Goal: Task Accomplishment & Management: Manage account settings

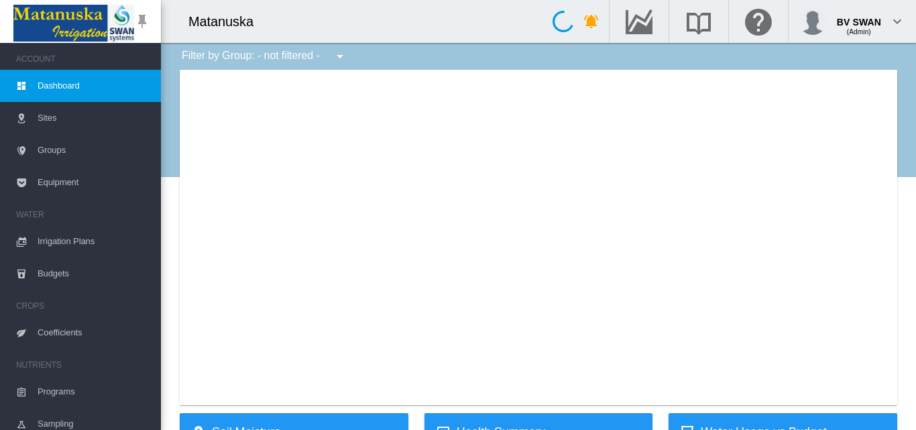
type input "**********"
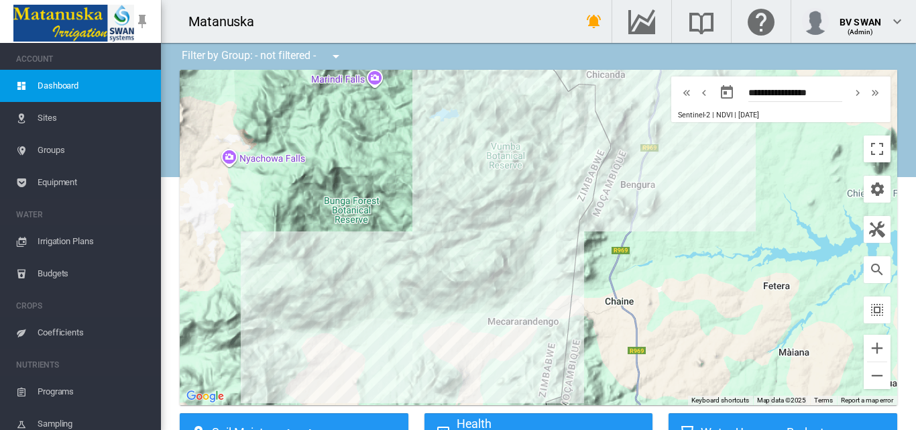
click at [63, 126] on span "Sites" at bounding box center [94, 118] width 113 height 32
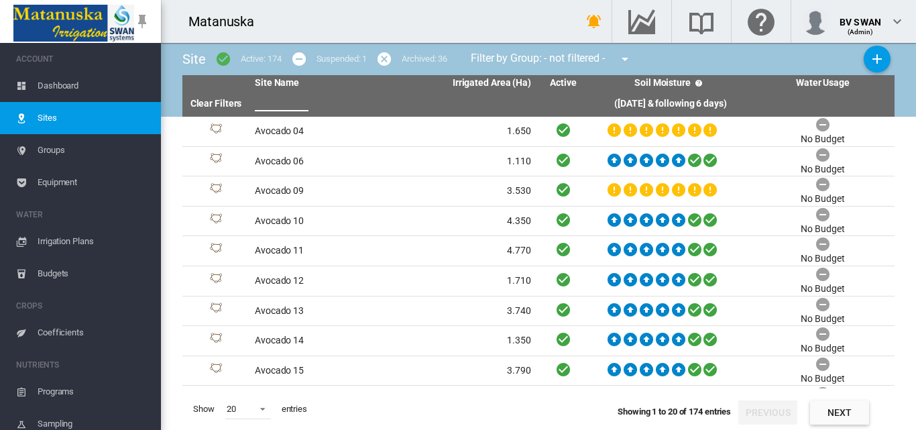
click at [288, 101] on input "text" at bounding box center [282, 101] width 54 height 20
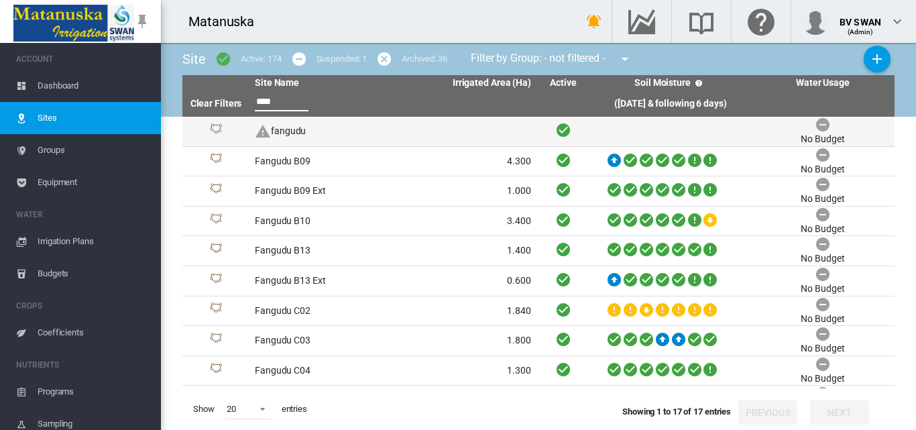
type input "****"
click at [368, 131] on td "fangudu" at bounding box center [320, 131] width 143 height 29
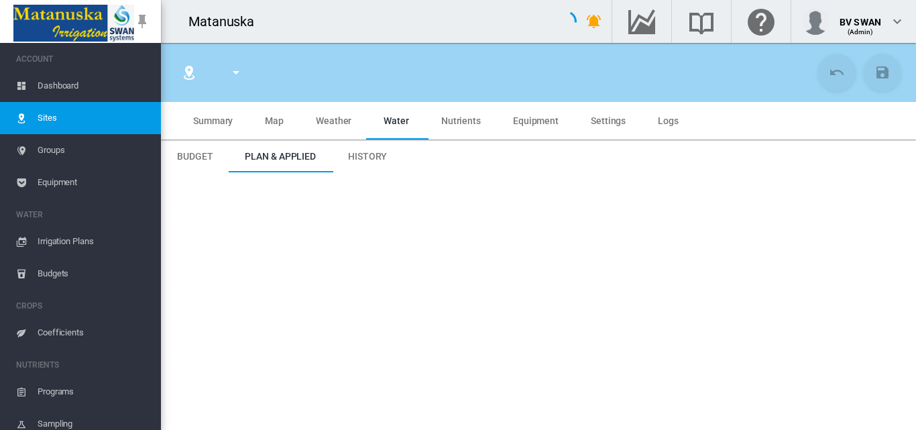
type input "*******"
type input "*********"
type input "********"
type input "*"
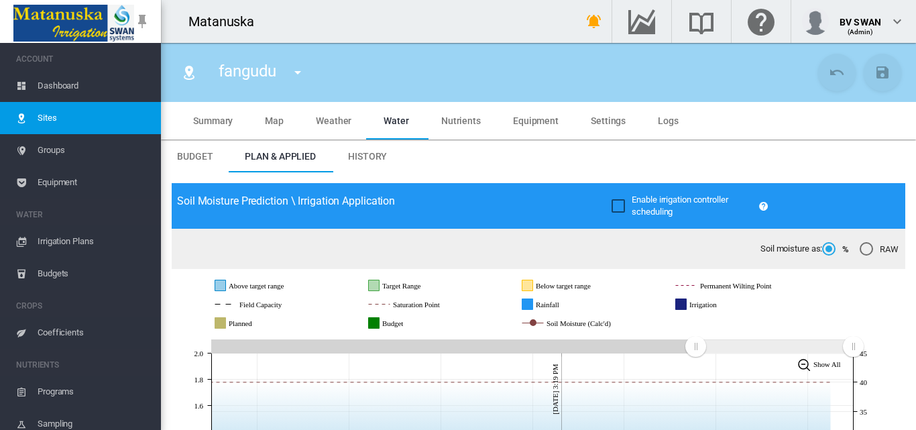
click at [302, 71] on md-icon "icon-menu-down" at bounding box center [298, 72] width 16 height 16
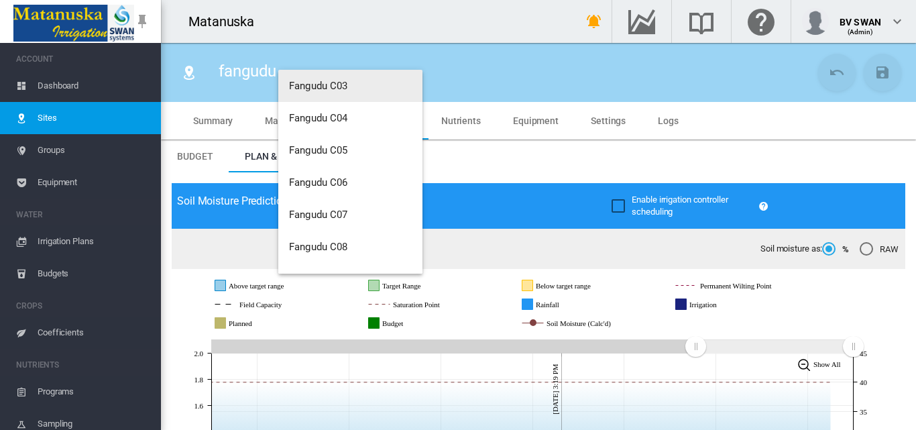
scroll to position [1708, 0]
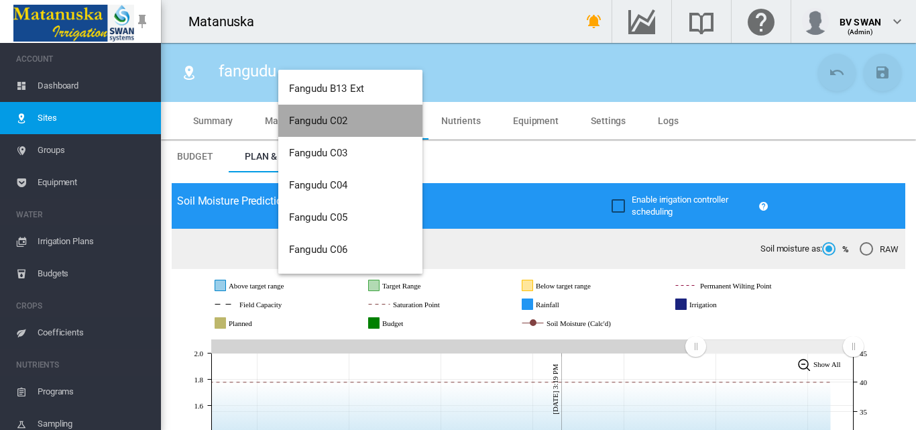
click at [326, 119] on span "Fangudu C02" at bounding box center [318, 121] width 59 height 12
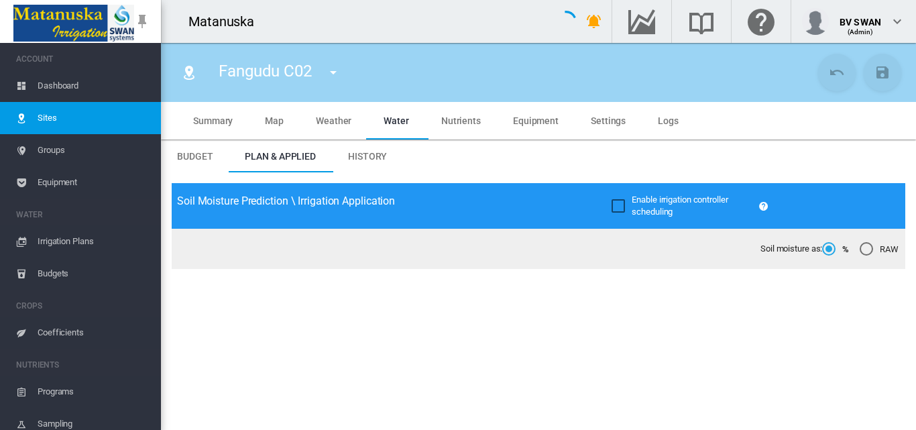
type input "**********"
type input "*********"
type input "********"
type input "****"
type input "*****"
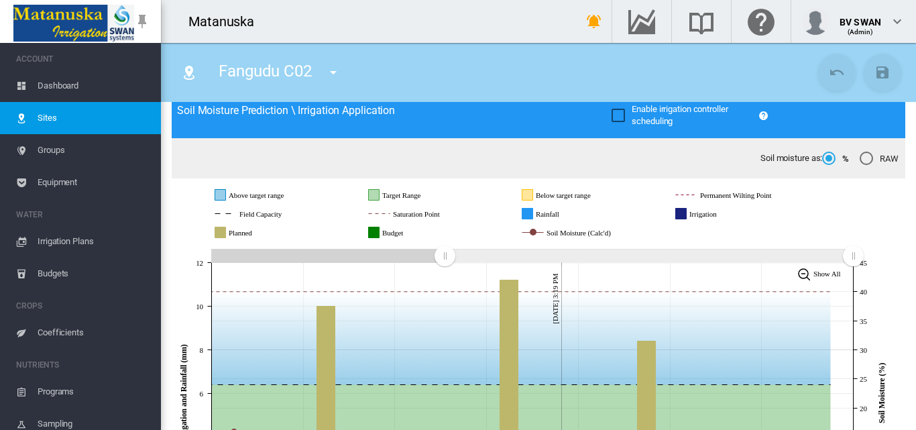
scroll to position [67, 0]
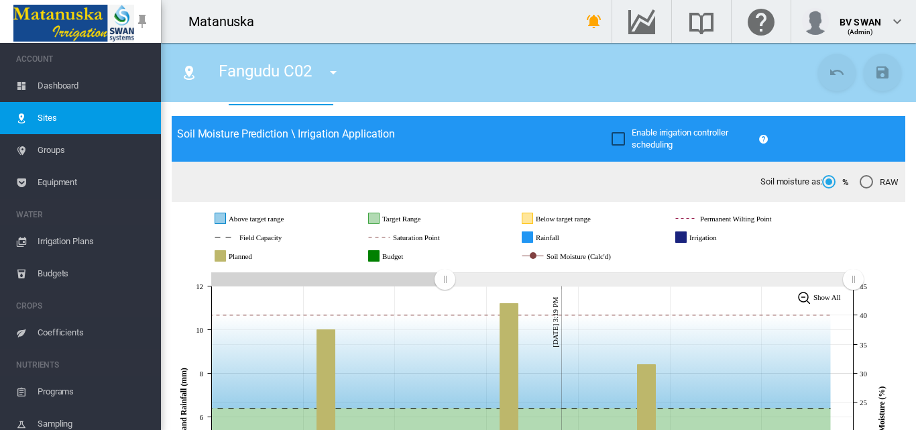
click at [56, 163] on span "Groups" at bounding box center [94, 150] width 113 height 32
click at [56, 179] on span "Equipment" at bounding box center [94, 182] width 113 height 32
click at [91, 176] on span "Equipment" at bounding box center [94, 182] width 113 height 32
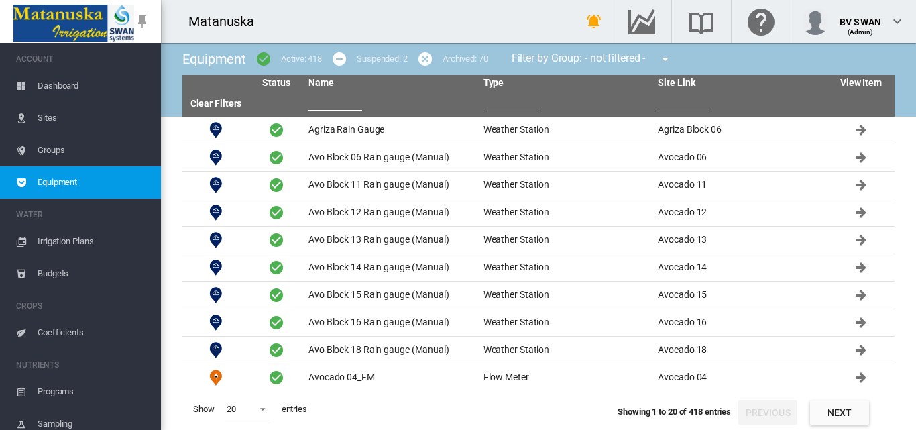
click at [325, 105] on input "text" at bounding box center [335, 101] width 54 height 20
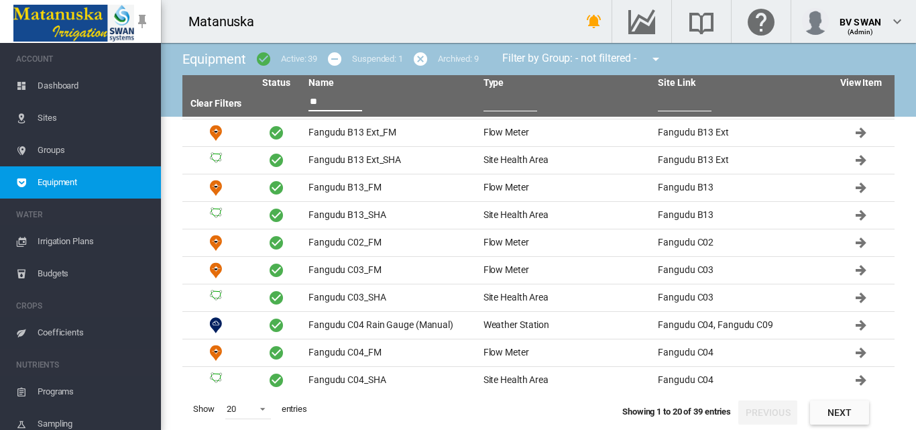
scroll to position [278, 0]
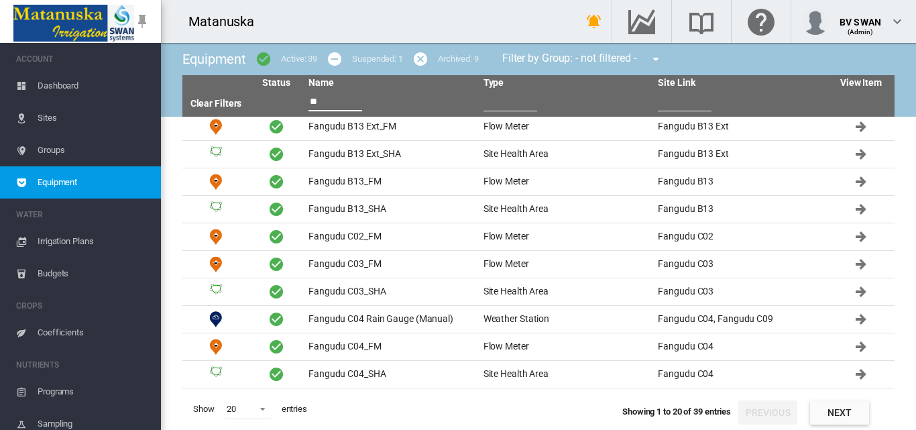
type input "**"
click at [262, 408] on span at bounding box center [259, 408] width 16 height 12
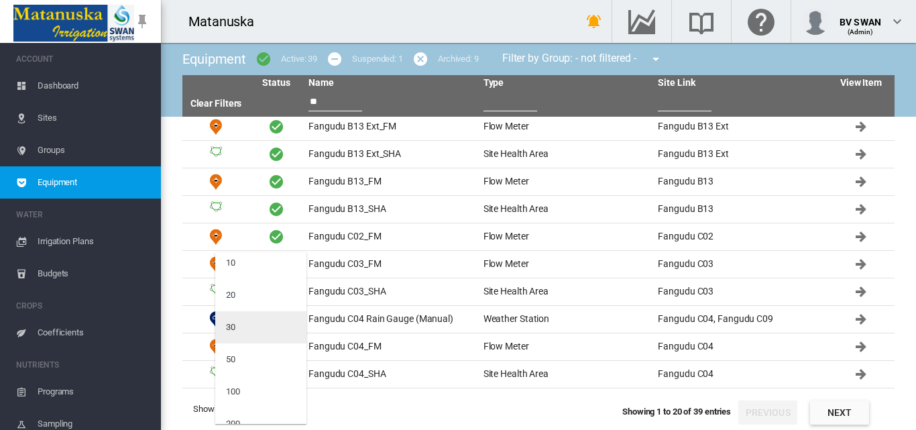
scroll to position [54, 0]
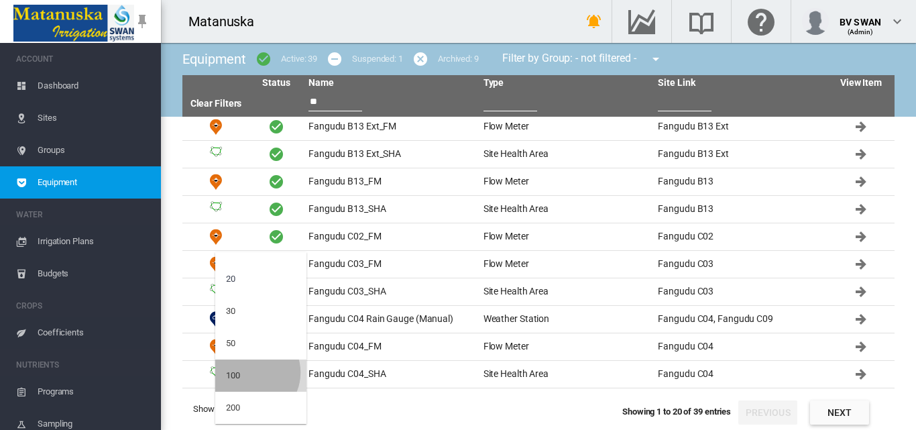
click at [249, 373] on md-option "100" at bounding box center [260, 375] width 91 height 32
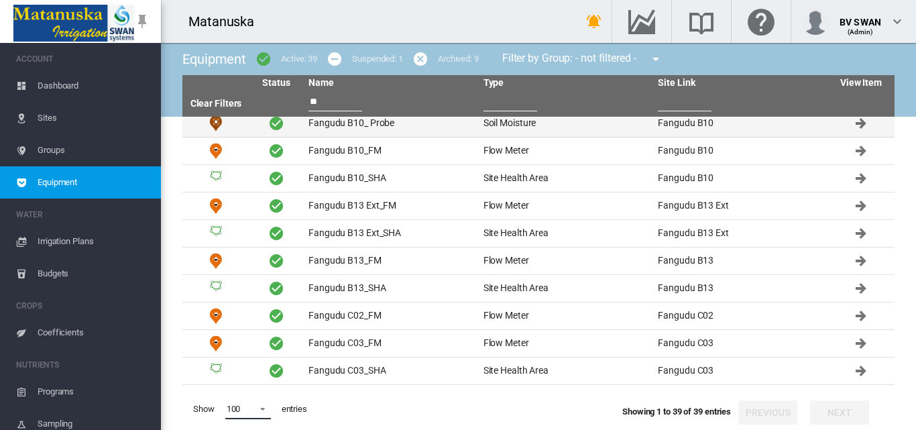
scroll to position [201, 0]
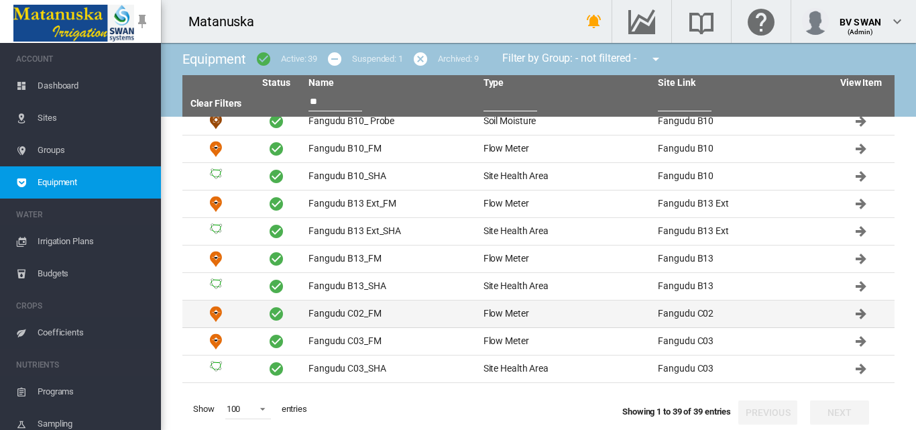
click at [381, 309] on td "Fangudu C02_FM" at bounding box center [390, 313] width 175 height 27
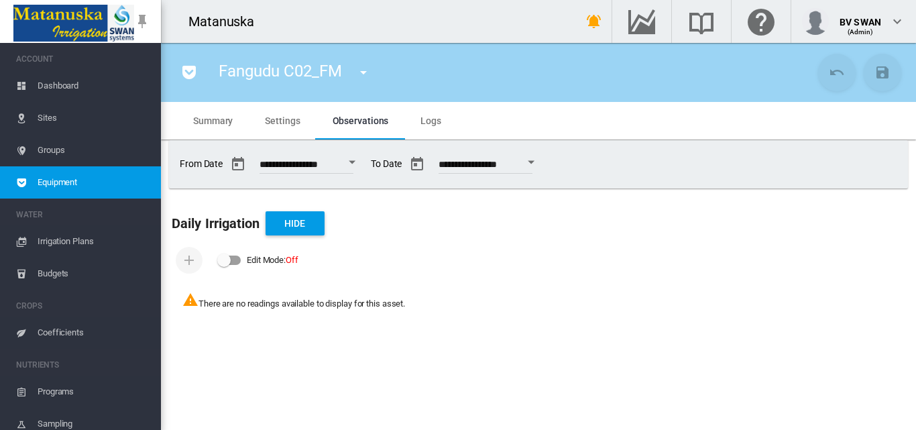
click at [291, 121] on span "Settings" at bounding box center [282, 120] width 35 height 11
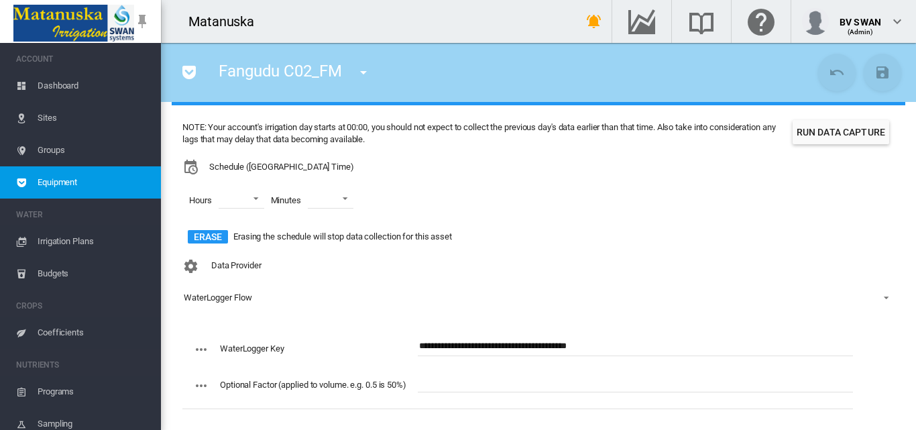
scroll to position [122, 0]
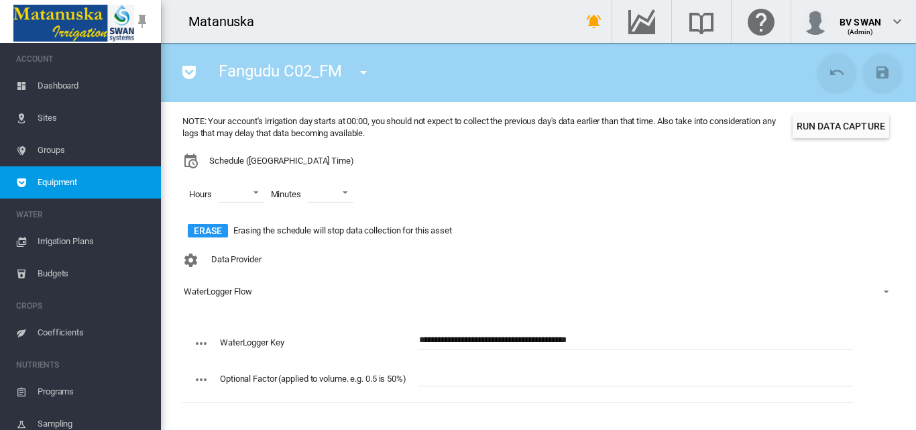
click at [875, 288] on span "Configuration: \a WaterLogger Flow\a" at bounding box center [882, 290] width 16 height 12
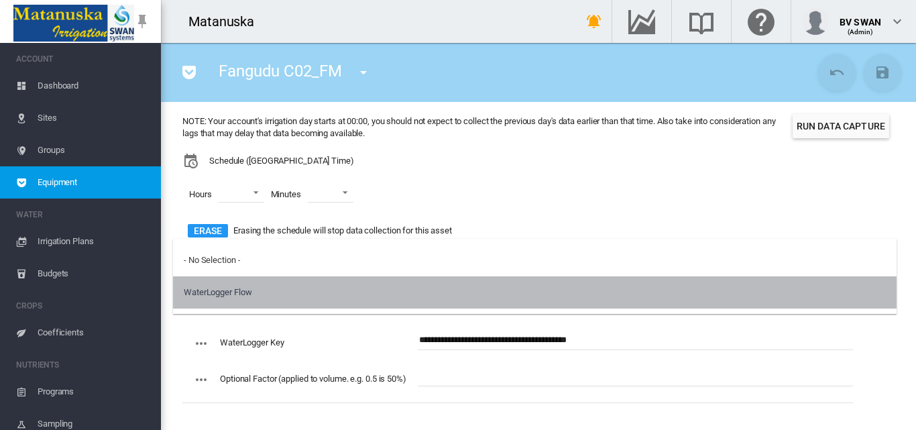
click at [873, 288] on md-option "WaterLogger Flow" at bounding box center [534, 292] width 723 height 32
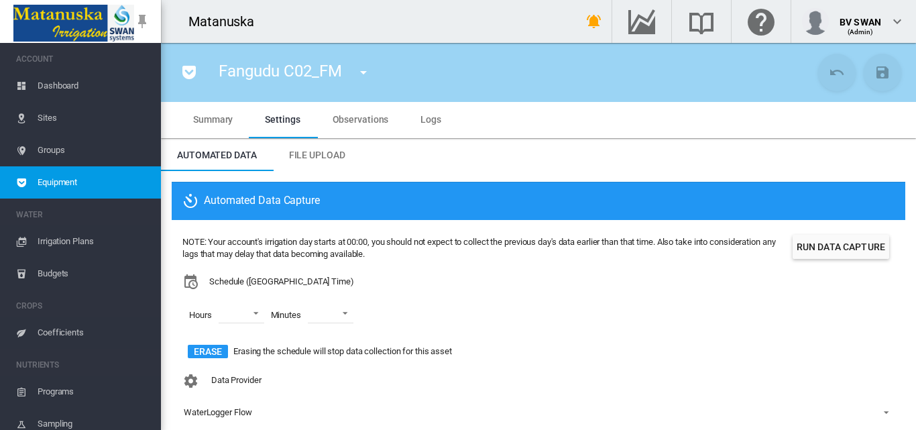
scroll to position [0, 0]
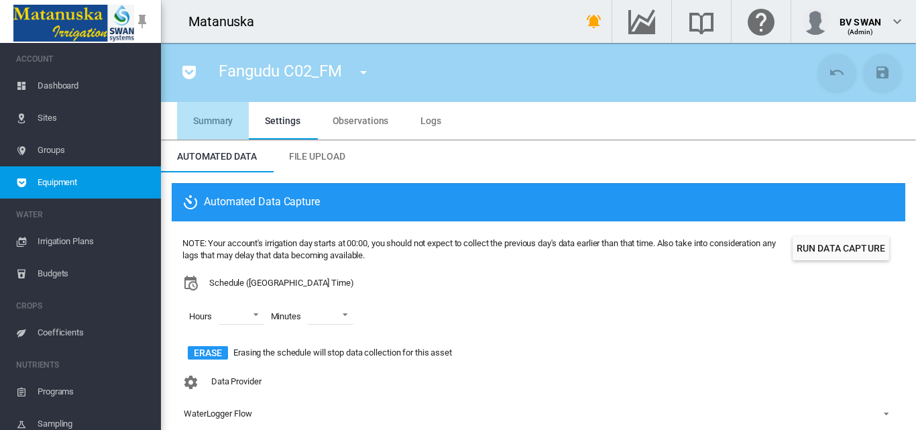
click at [219, 125] on span "Summary" at bounding box center [213, 120] width 40 height 11
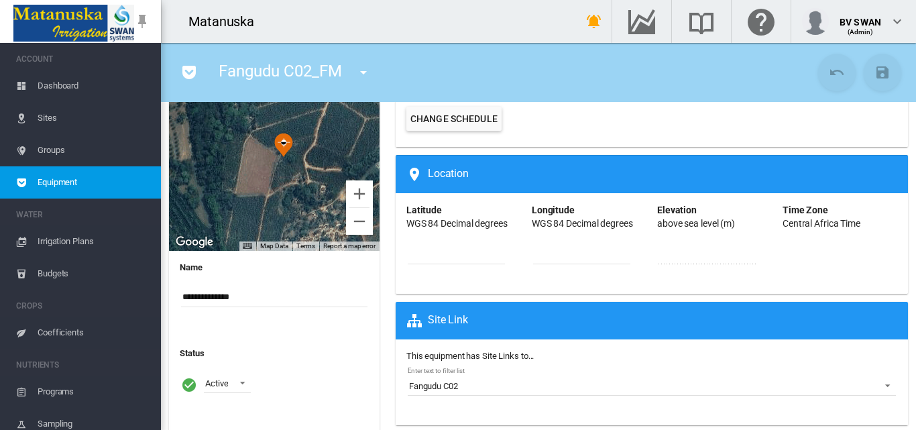
scroll to position [39, 0]
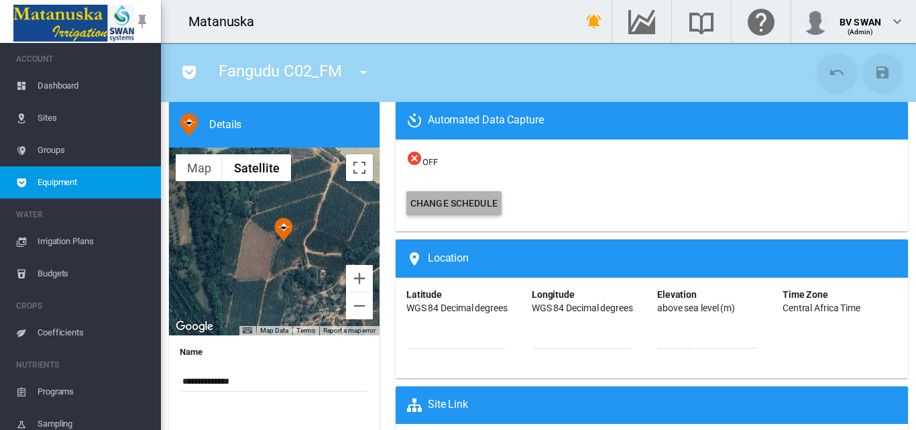
click at [440, 200] on button "Change Schedule" at bounding box center [453, 203] width 95 height 24
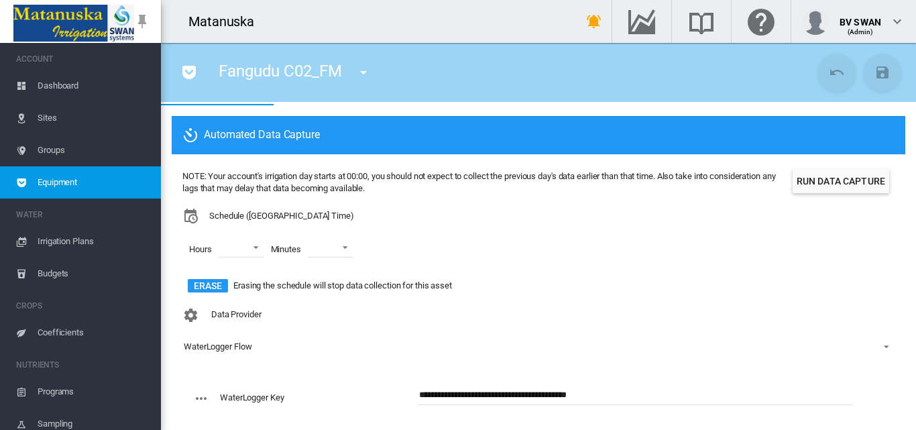
scroll to position [0, 0]
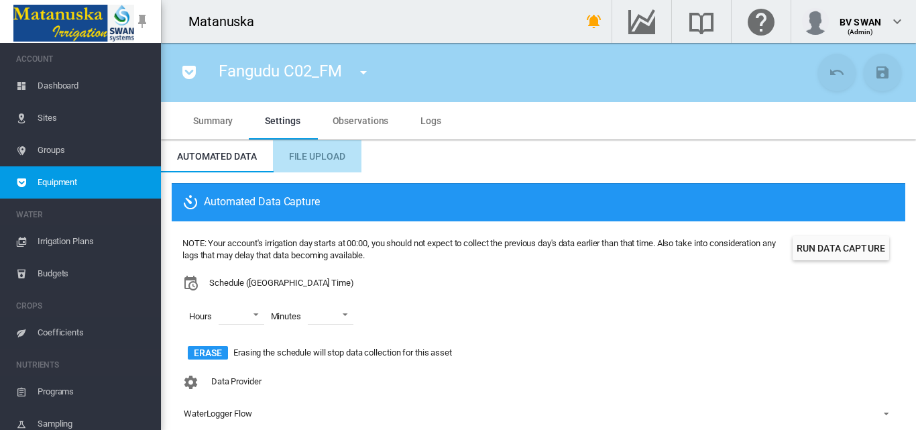
click at [318, 162] on md-tab-item "File Upload" at bounding box center [317, 156] width 88 height 32
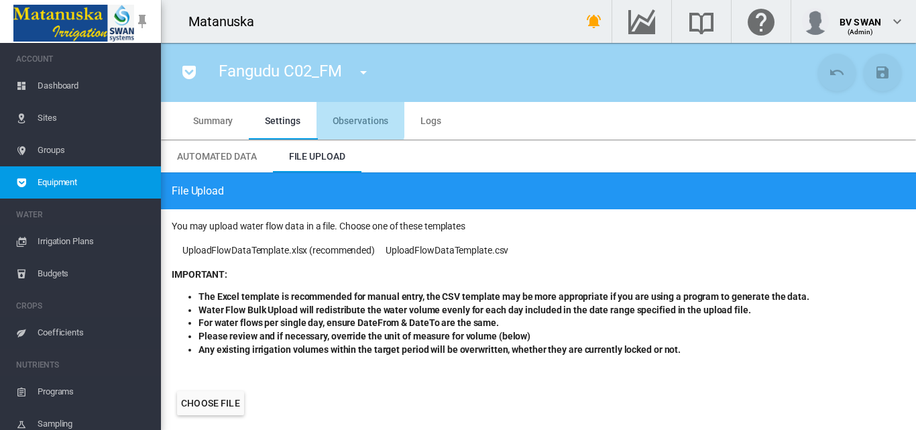
click at [353, 118] on span "Observations" at bounding box center [360, 120] width 56 height 11
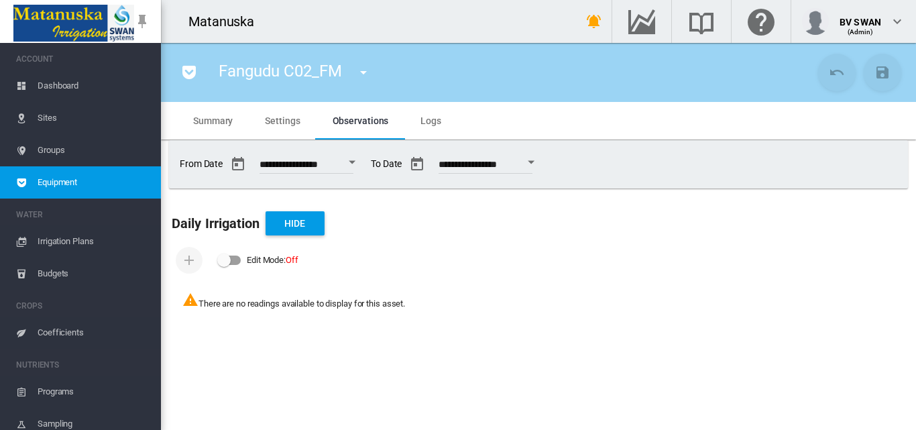
click at [430, 122] on span "Logs" at bounding box center [430, 120] width 21 height 11
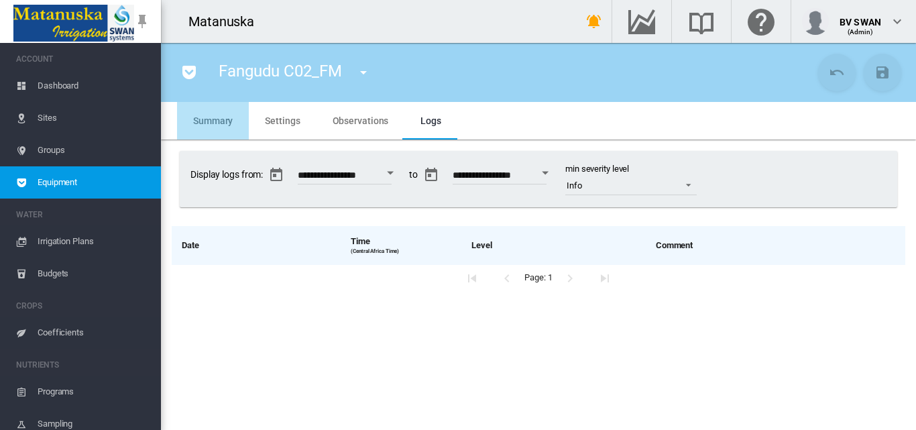
click at [217, 124] on span "Summary" at bounding box center [213, 120] width 40 height 11
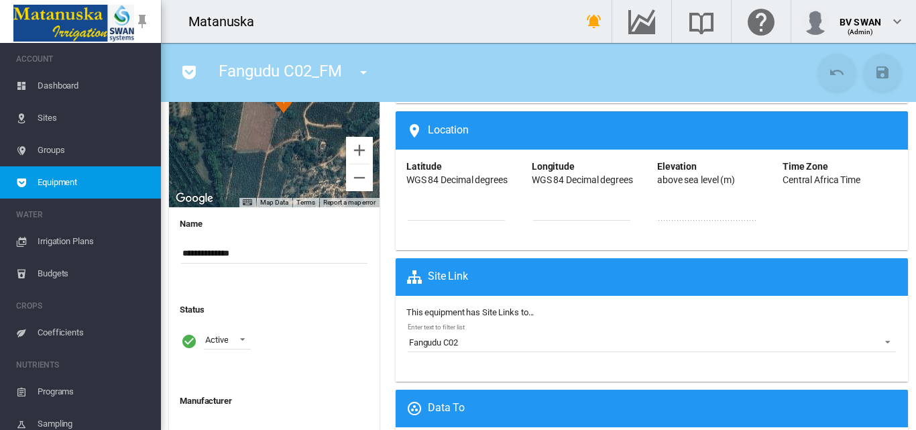
scroll to position [201, 0]
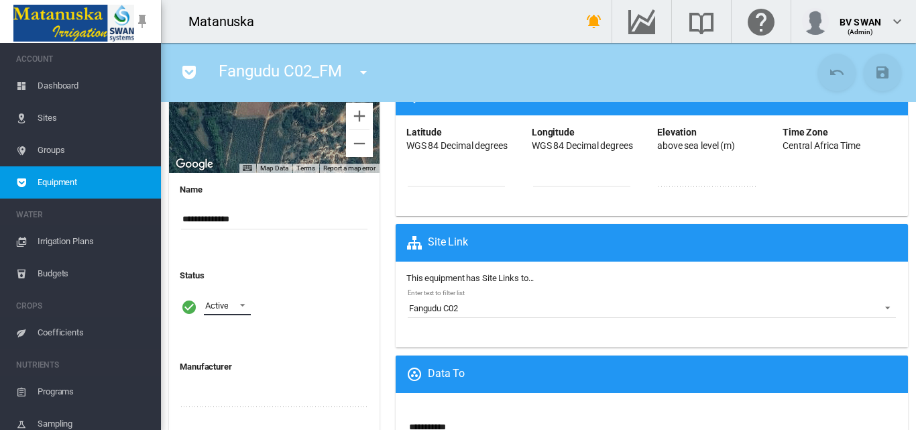
click at [245, 304] on span at bounding box center [239, 304] width 16 height 12
click at [287, 286] on md-backdrop at bounding box center [458, 215] width 916 height 430
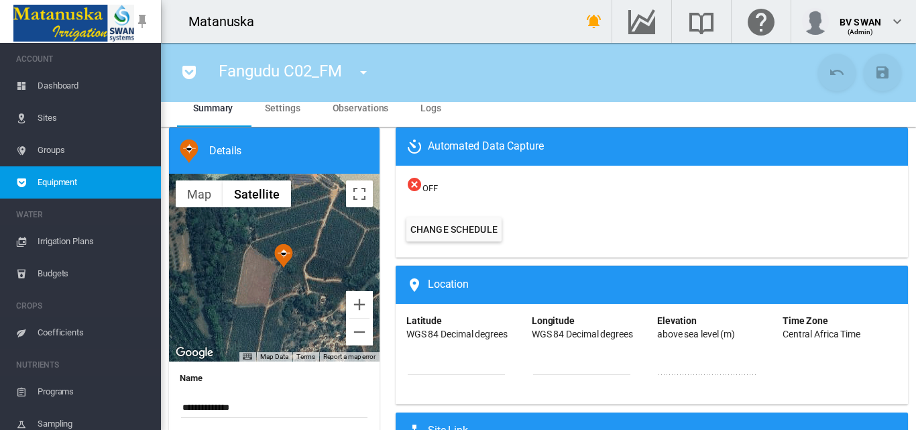
scroll to position [0, 0]
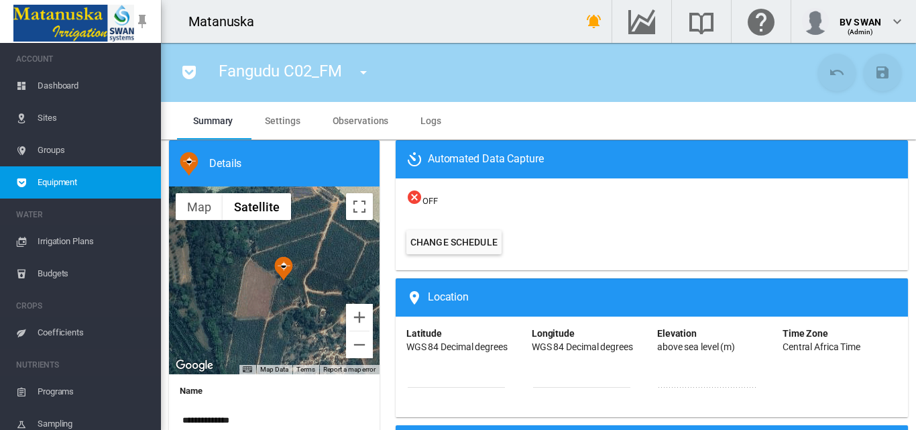
click at [287, 121] on span "Settings" at bounding box center [282, 120] width 35 height 11
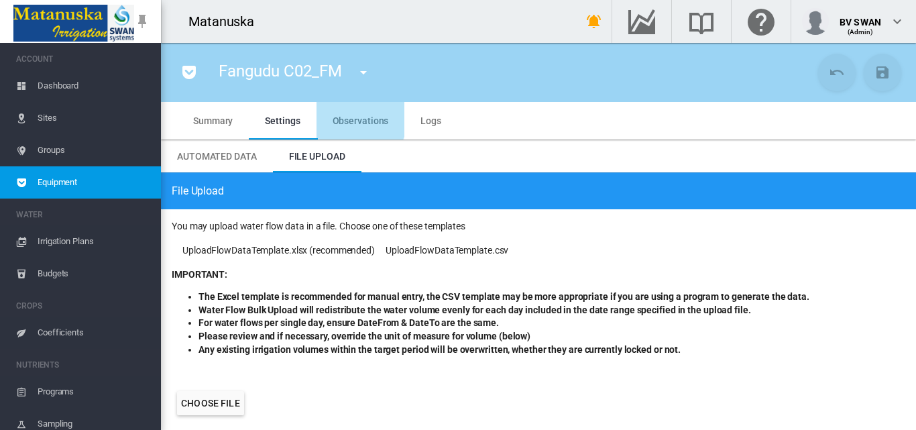
click at [347, 117] on span "Observations" at bounding box center [360, 120] width 56 height 11
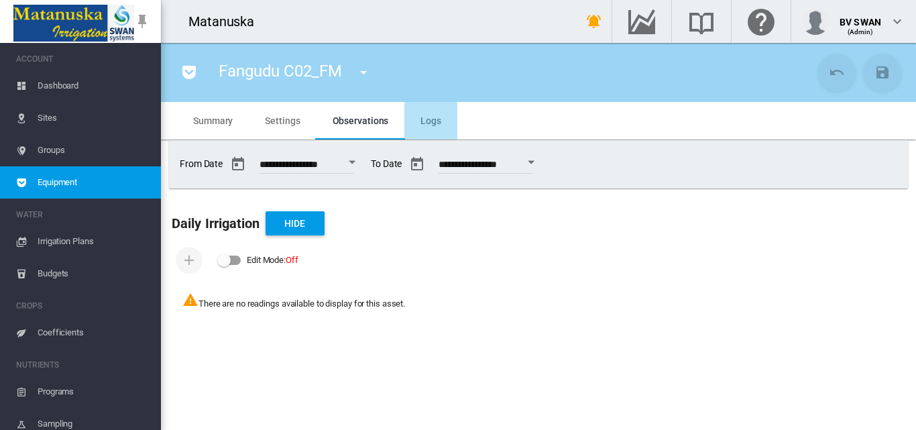
click at [416, 122] on md-tab-item "Logs" at bounding box center [430, 121] width 53 height 38
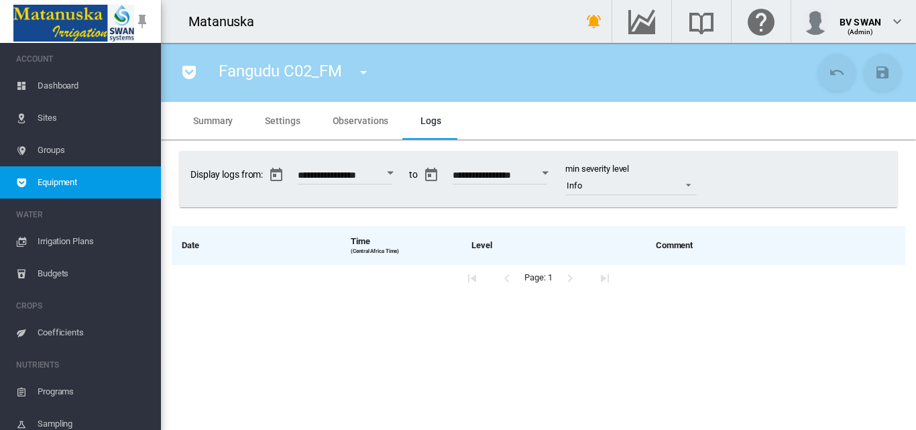
click at [367, 67] on md-icon "icon-menu-down" at bounding box center [363, 72] width 16 height 16
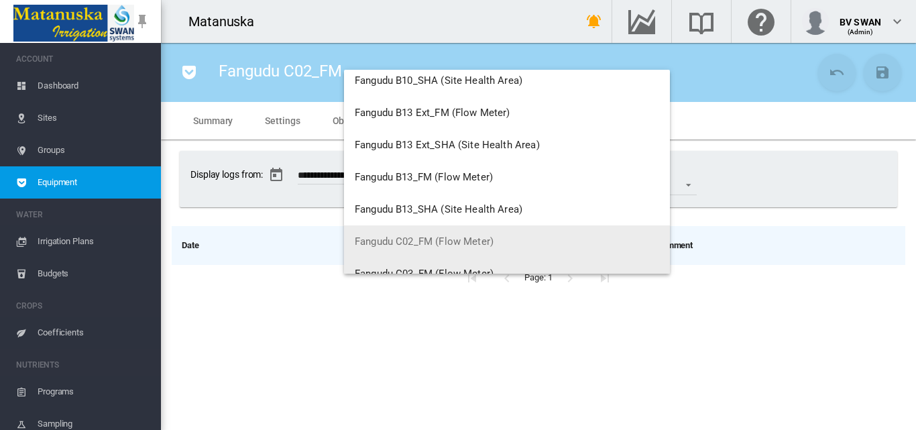
scroll to position [4306, 0]
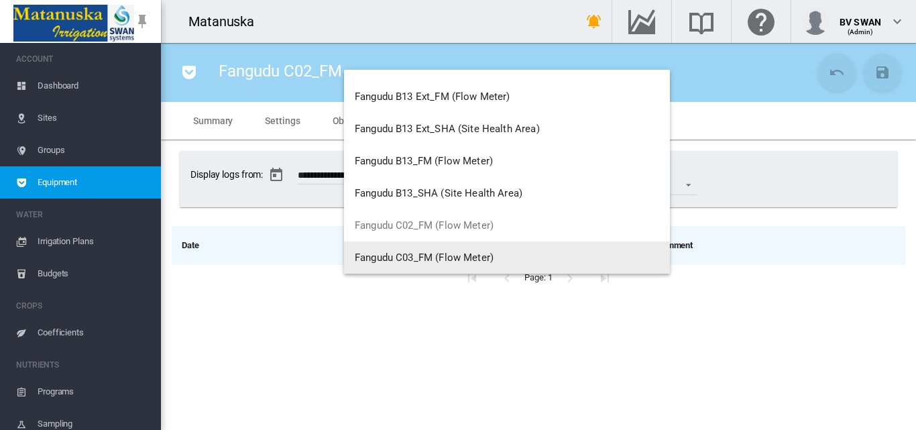
click at [448, 255] on span "Fangudu C03_FM (Flow Meter)" at bounding box center [424, 257] width 139 height 12
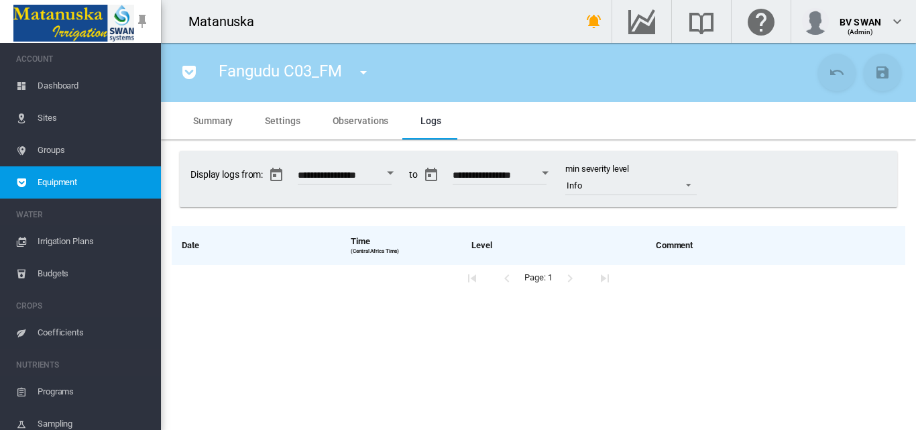
click at [361, 77] on md-icon "icon-menu-down" at bounding box center [363, 72] width 16 height 16
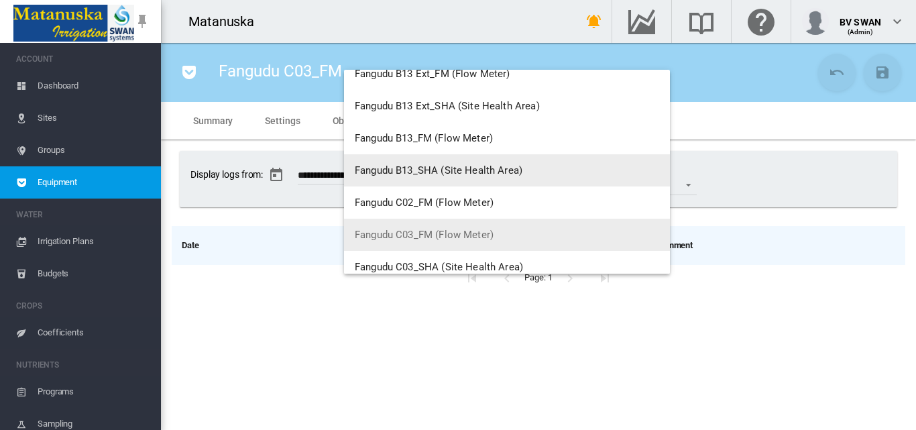
scroll to position [4357, 0]
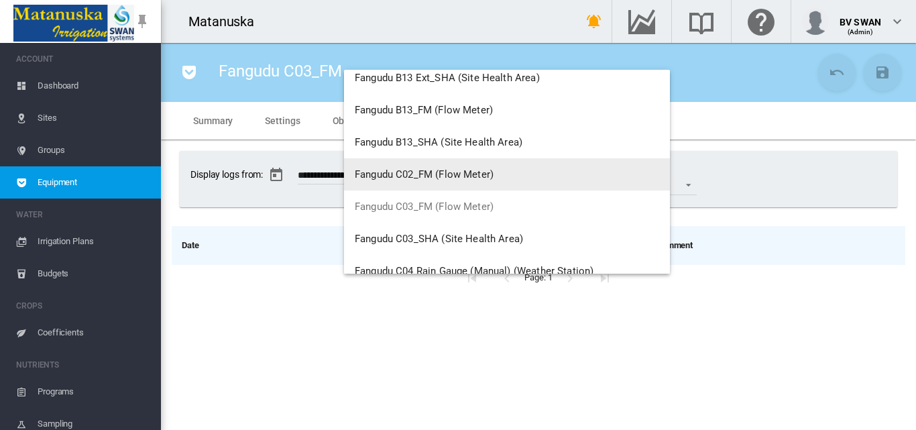
click at [498, 171] on button "Fangudu C02_FM (Flow Meter)" at bounding box center [507, 174] width 326 height 32
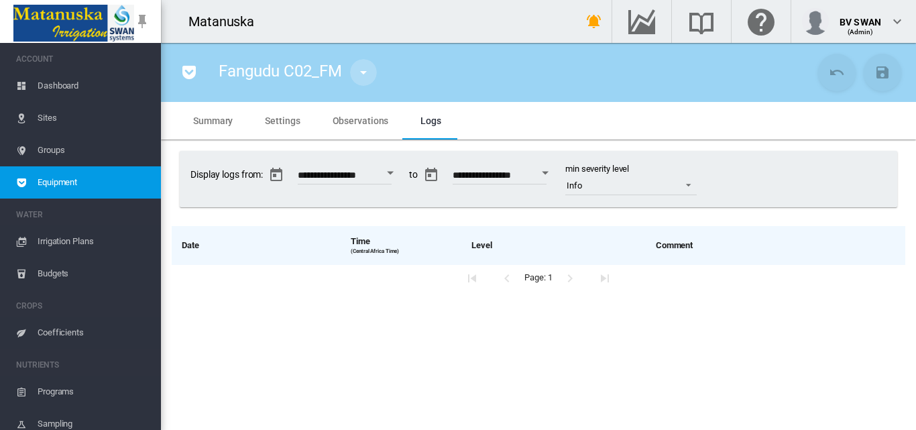
click at [369, 73] on md-icon "icon-menu-down" at bounding box center [363, 72] width 16 height 16
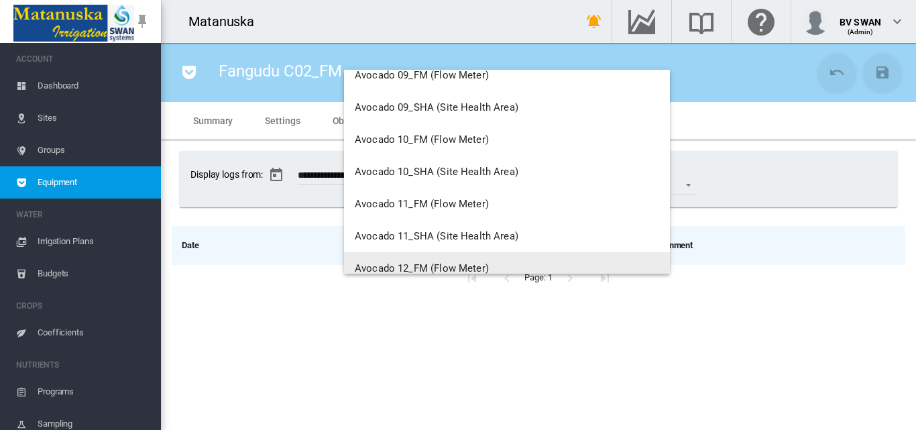
scroll to position [477, 0]
